Goal: Task Accomplishment & Management: Manage account settings

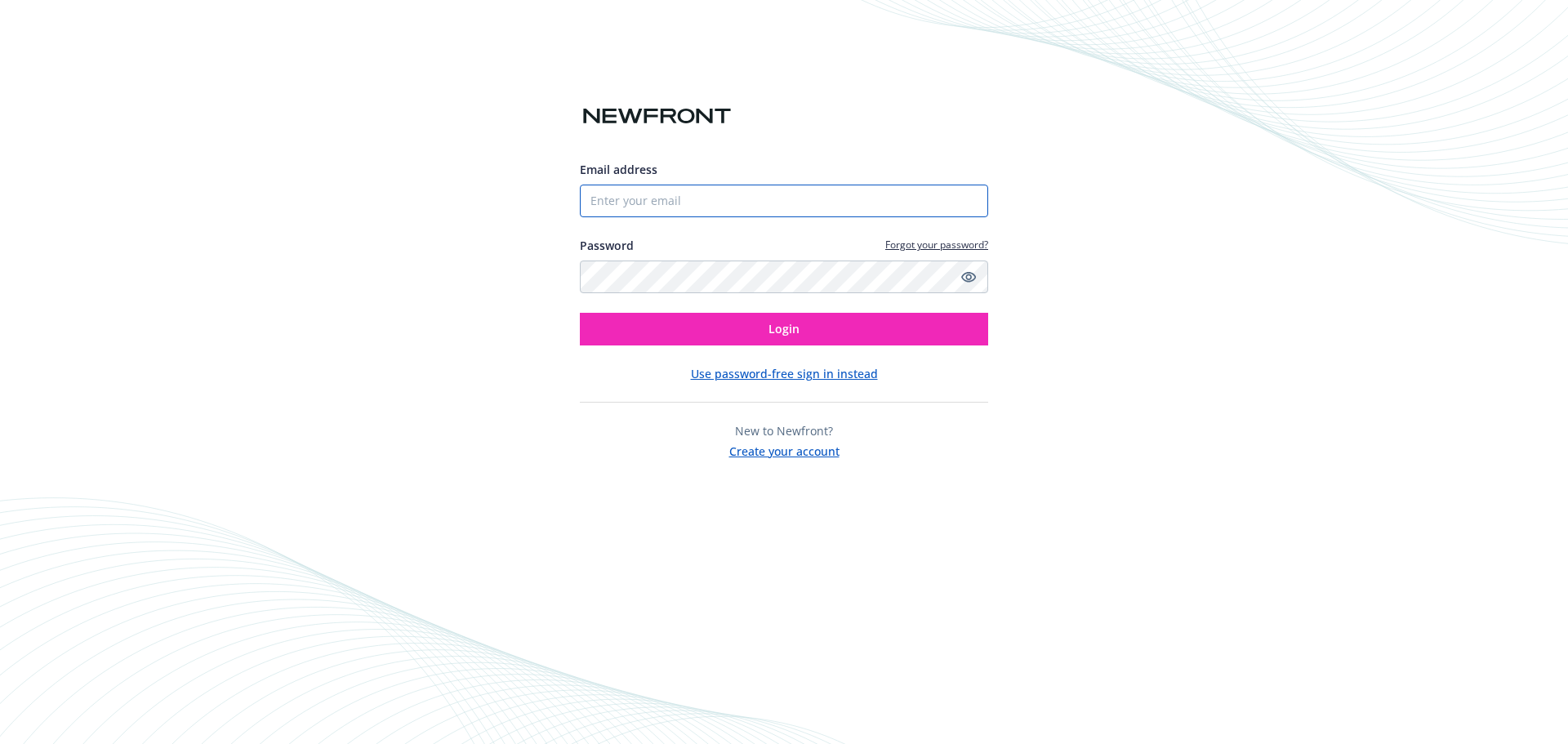
click at [659, 209] on input "Email address" at bounding box center [784, 201] width 408 height 33
type input "[PERSON_NAME][EMAIL_ADDRESS][PERSON_NAME][DOMAIN_NAME]"
click at [579, 312] on button "Login" at bounding box center [784, 329] width 408 height 33
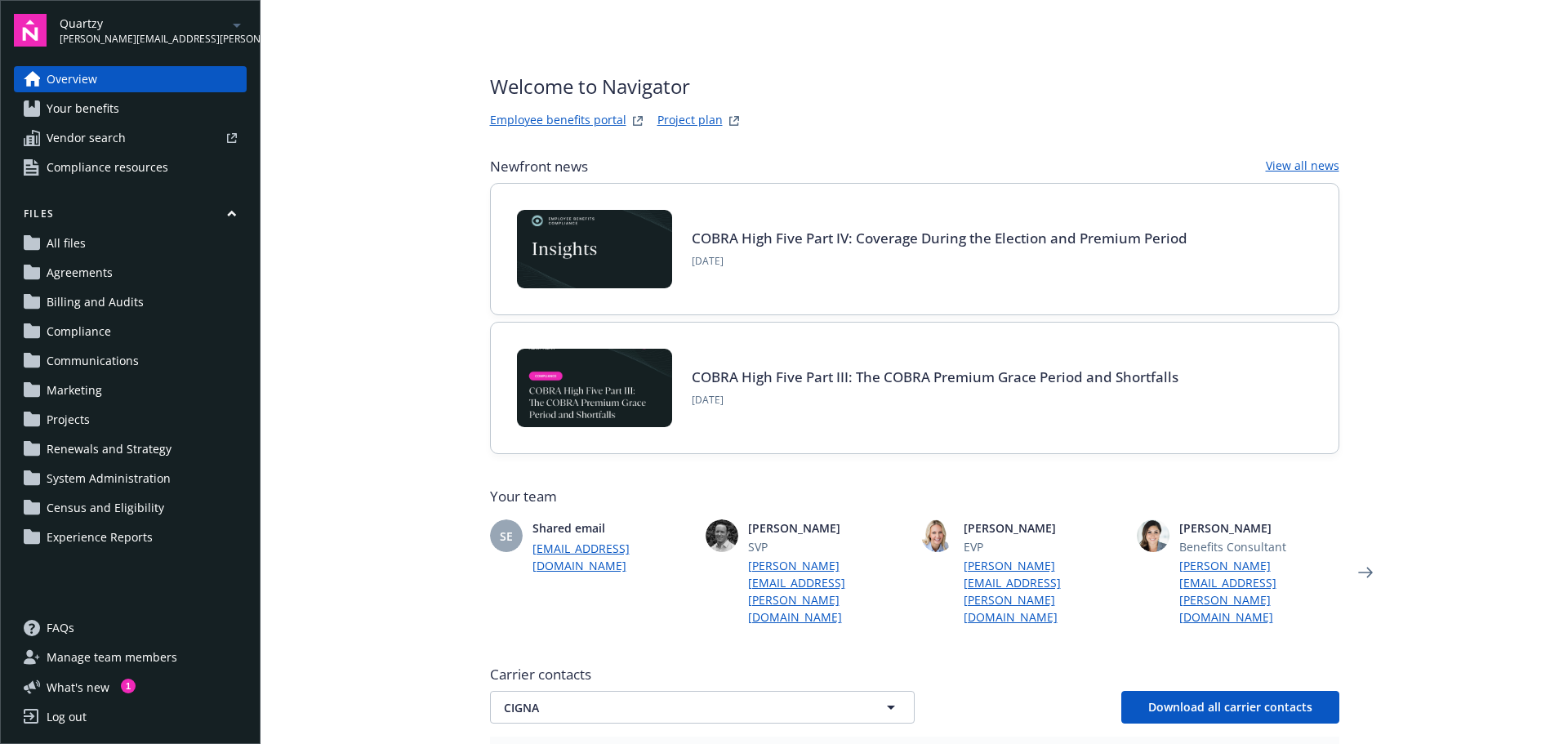
click at [111, 30] on span "Quartzy" at bounding box center [143, 23] width 167 height 17
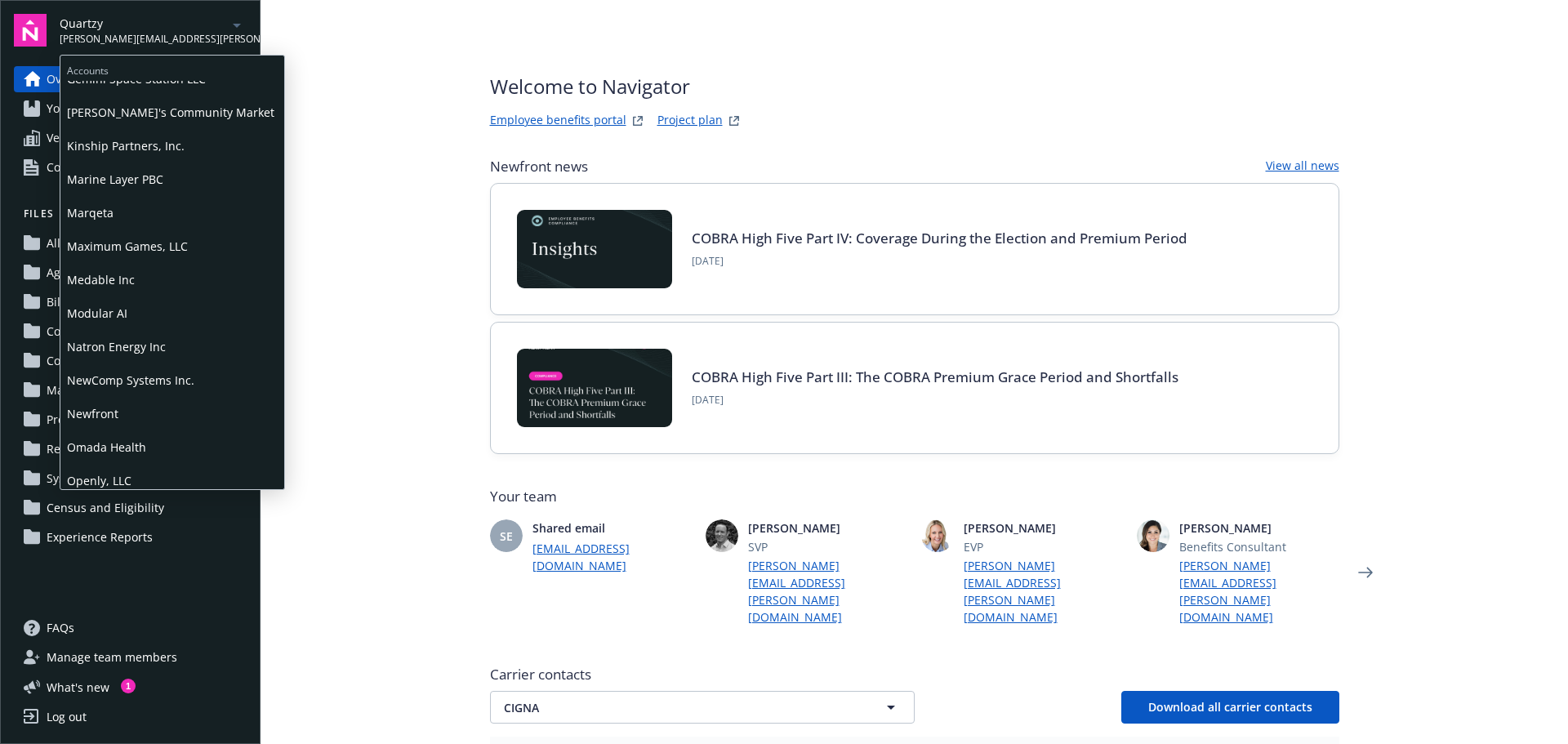
scroll to position [491, 0]
click at [108, 375] on span "NewComp Systems Inc." at bounding box center [172, 377] width 211 height 34
